Goal: Communication & Community: Answer question/provide support

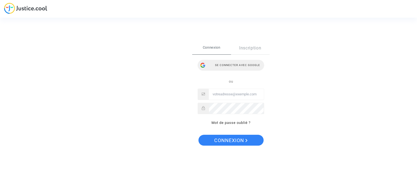
click at [245, 66] on div "Se connecter avec Google" at bounding box center [231, 65] width 67 height 11
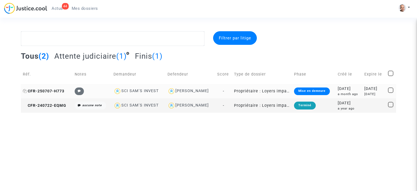
click at [49, 90] on span "CFR-250707-H773" at bounding box center [44, 91] width 42 height 5
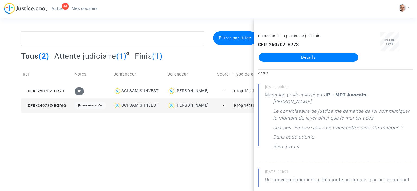
click at [310, 58] on link "Détails" at bounding box center [308, 57] width 99 height 9
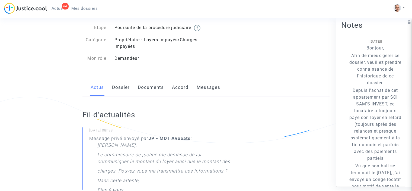
scroll to position [21, 0]
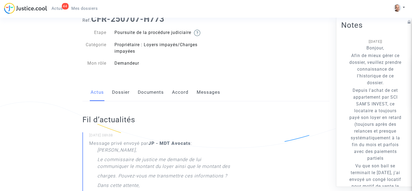
click at [204, 97] on link "Messages" at bounding box center [209, 92] width 24 height 18
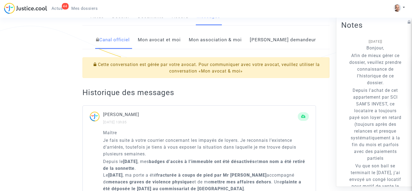
scroll to position [77, 0]
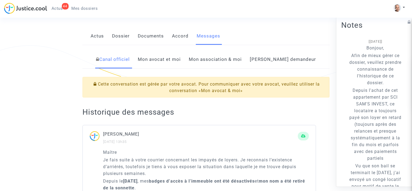
click at [175, 65] on link "Mon avocat et moi" at bounding box center [159, 59] width 43 height 18
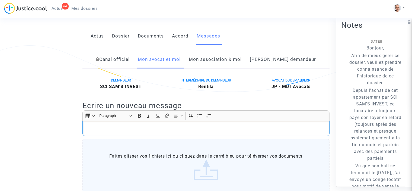
click at [166, 132] on p "Rich Text Editor, main" at bounding box center [207, 128] width 242 height 7
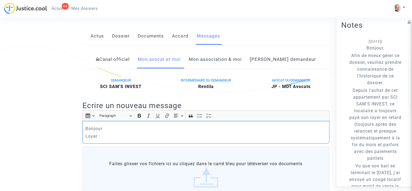
click at [109, 140] on p "Loyer :" at bounding box center [207, 136] width 242 height 7
click at [121, 140] on p "Loyer : 693.32" at bounding box center [207, 136] width 242 height 7
click at [160, 140] on p "Loyer : 693.32€ , révisé à" at bounding box center [207, 136] width 242 height 7
click at [137, 140] on p "Loyer : 693.32€ , révisé à 703.03€ depuis le 1/70/2025" at bounding box center [207, 136] width 242 height 7
click at [235, 140] on p "Loyer : 693.32€ , révisé selon l'IRL à 703.03€ depuis le 1/70/2025" at bounding box center [207, 136] width 242 height 7
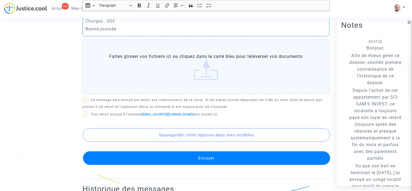
scroll to position [207, 0]
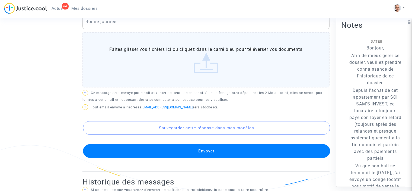
click at [228, 157] on button "Envoyer" at bounding box center [206, 151] width 247 height 14
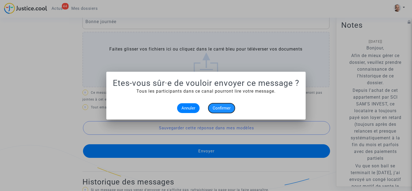
click at [219, 107] on span "Confirmer" at bounding box center [222, 108] width 18 height 5
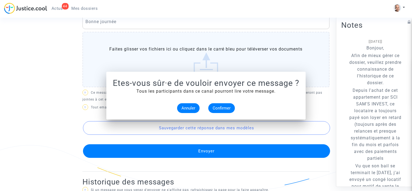
scroll to position [207, 0]
